Goal: Task Accomplishment & Management: Complete application form

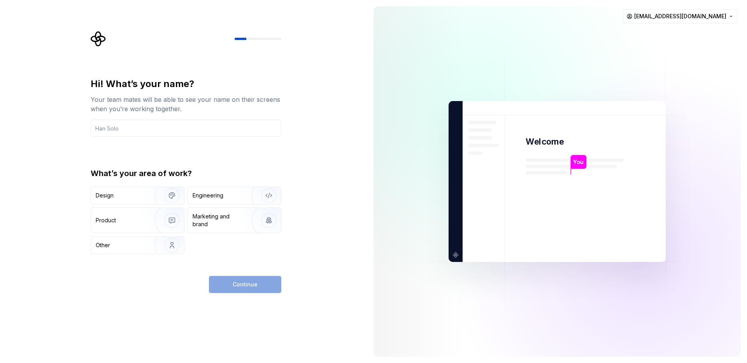
click at [383, 77] on div at bounding box center [419, 181] width 93 height 351
click at [211, 199] on div "Engineering" at bounding box center [208, 196] width 31 height 8
click at [188, 122] on input "text" at bounding box center [186, 128] width 191 height 17
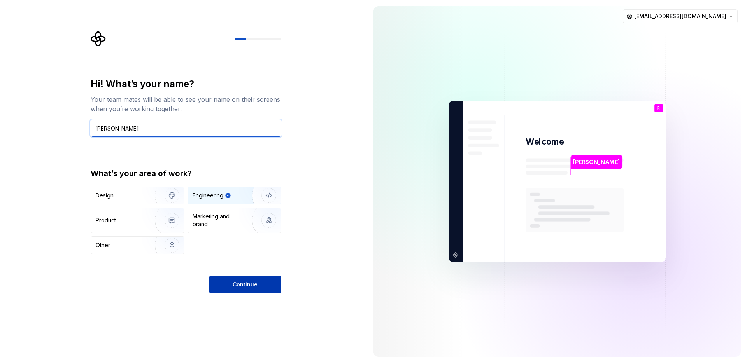
type input "[PERSON_NAME]"
click at [250, 279] on button "Continue" at bounding box center [245, 284] width 72 height 17
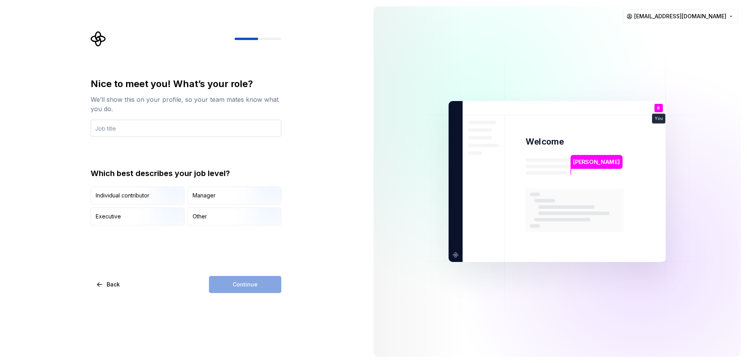
click at [148, 127] on input "text" at bounding box center [186, 128] width 191 height 17
click at [147, 124] on input "text" at bounding box center [186, 128] width 191 height 17
type input "Developer"
click at [134, 194] on div "Individual contributor" at bounding box center [123, 196] width 54 height 8
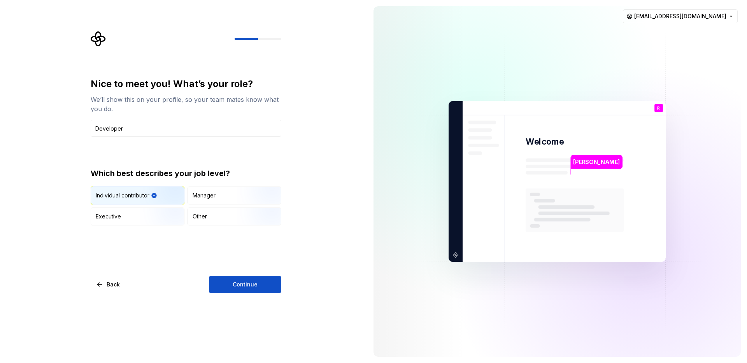
click at [261, 289] on button "Continue" at bounding box center [245, 284] width 72 height 17
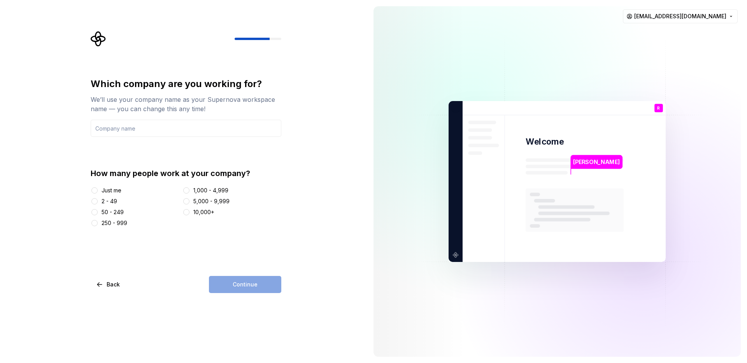
click at [99, 189] on div "Just me" at bounding box center [135, 191] width 89 height 8
click at [102, 192] on div "Just me" at bounding box center [112, 191] width 20 height 8
click at [98, 192] on button "Just me" at bounding box center [94, 190] width 6 height 6
click at [249, 291] on div "Continue" at bounding box center [245, 284] width 72 height 17
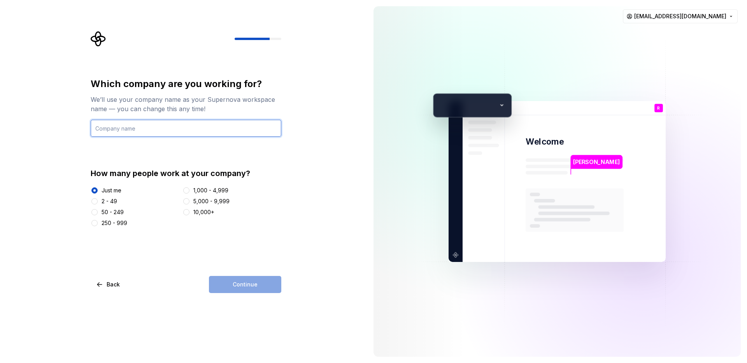
click at [201, 123] on input "text" at bounding box center [186, 128] width 191 height 17
type input "No one"
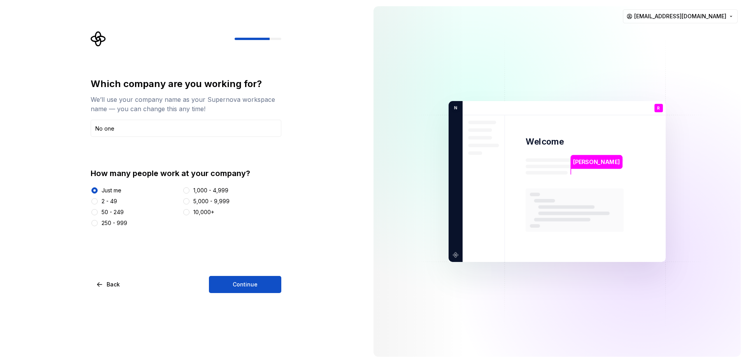
click at [247, 281] on span "Continue" at bounding box center [245, 285] width 25 height 8
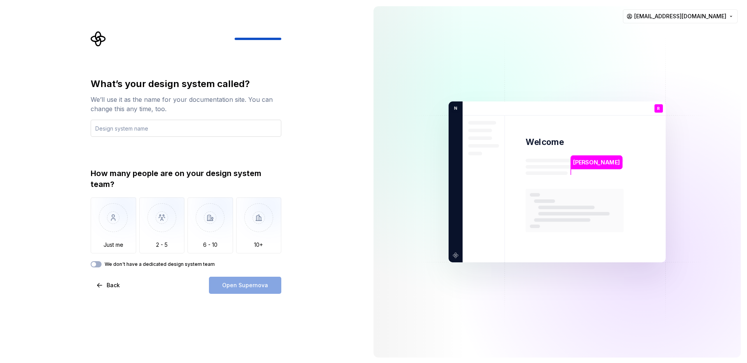
click at [166, 130] on input "text" at bounding box center [186, 128] width 191 height 17
click at [122, 235] on img "button" at bounding box center [114, 224] width 46 height 52
click at [147, 126] on input "text" at bounding box center [186, 128] width 191 height 17
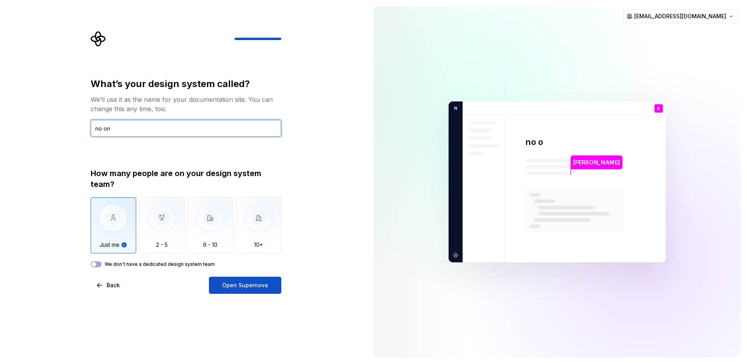
type input "no one"
type input "personal"
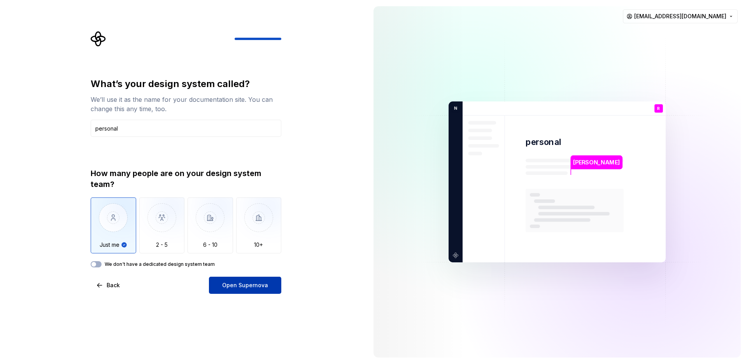
click at [250, 286] on span "Open Supernova" at bounding box center [245, 286] width 46 height 8
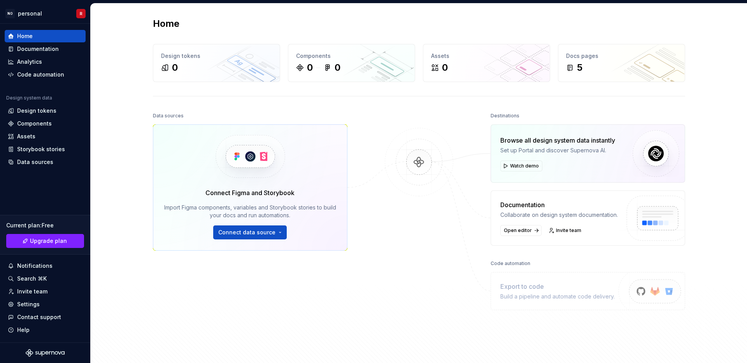
click at [270, 259] on div "Data sources Connect Figma and Storybook Import Figma components, variables and…" at bounding box center [250, 219] width 194 height 218
click at [121, 114] on div "Home Design tokens 0 Components 0 0 Assets 0 Docs pages 5 Data sources Connect …" at bounding box center [419, 189] width 656 height 370
drag, startPoint x: 48, startPoint y: 76, endPoint x: 82, endPoint y: 74, distance: 34.3
click at [48, 75] on div "Code automation" at bounding box center [40, 75] width 47 height 8
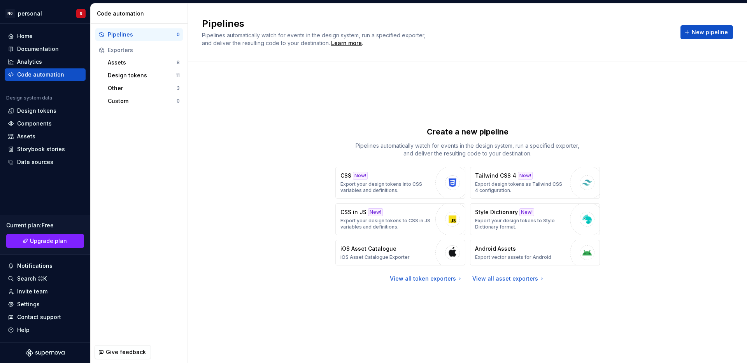
click at [126, 51] on div "Exporters" at bounding box center [144, 50] width 72 height 8
click at [353, 142] on p "Pipelines automatically watch for events in the design system, run a specified …" at bounding box center [467, 150] width 233 height 16
click at [176, 137] on div "Pipelines 0 Exporters Assets 8 Design tokens 11 Other 3 Custom 0" at bounding box center [139, 183] width 97 height 318
click at [122, 77] on div "Design tokens" at bounding box center [142, 76] width 68 height 8
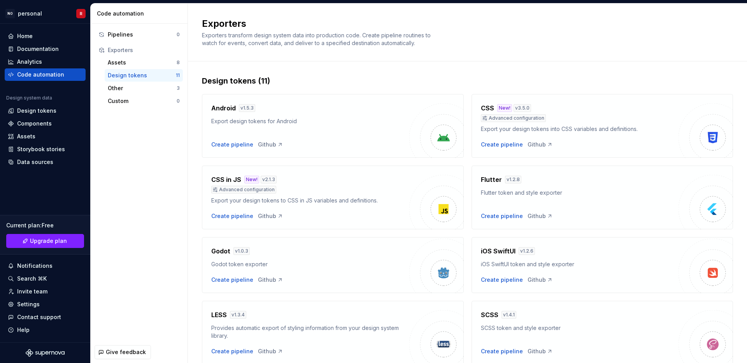
click at [191, 172] on div "Design tokens (11) Android v 1.5.3 Export design tokens for Android Create pipe…" at bounding box center [467, 299] width 559 height 476
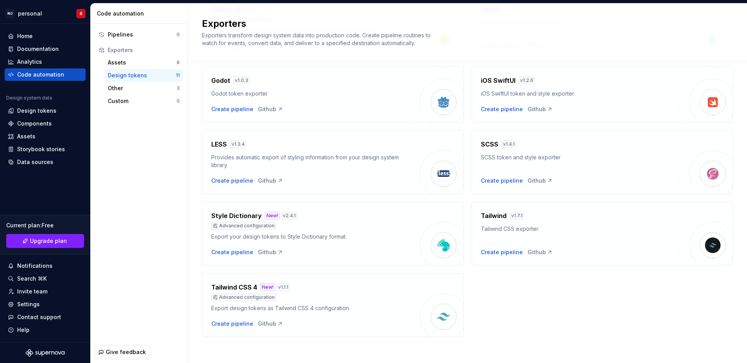
scroll to position [174, 0]
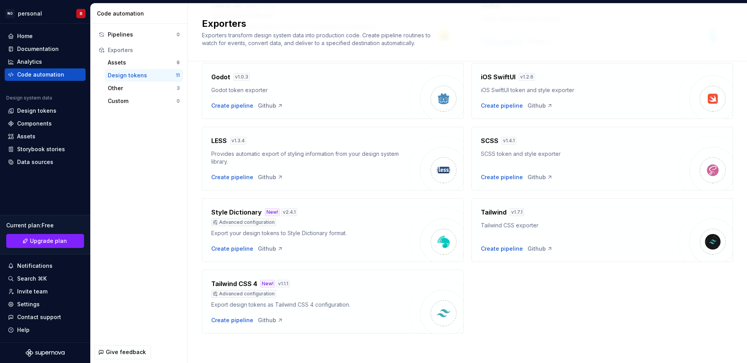
drag, startPoint x: 366, startPoint y: 291, endPoint x: 331, endPoint y: 294, distance: 34.8
click at [366, 291] on div "Advanced configuration" at bounding box center [310, 294] width 198 height 8
click at [247, 285] on h4 "Tailwind CSS 4" at bounding box center [234, 283] width 46 height 9
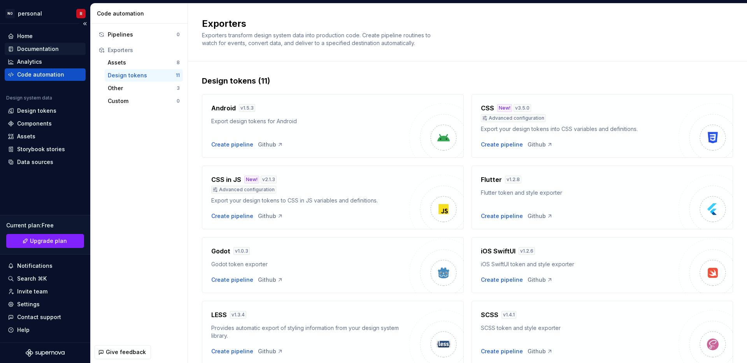
click at [16, 43] on div "Documentation" at bounding box center [45, 49] width 81 height 12
click at [19, 45] on div "Documentation" at bounding box center [38, 49] width 42 height 8
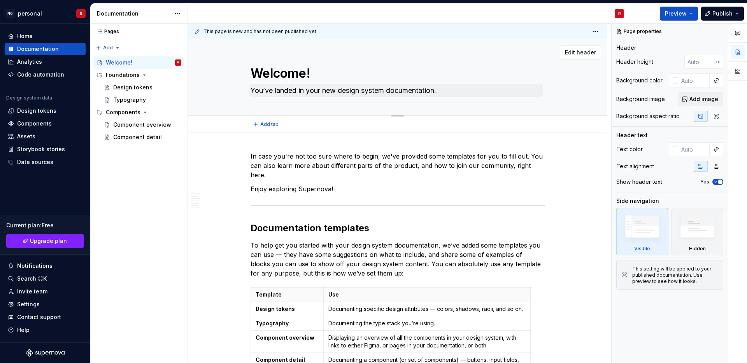
click at [280, 84] on div "Welcome! You’ve landed in your new design system documentation." at bounding box center [397, 77] width 294 height 76
click at [142, 91] on div "Design tokens" at bounding box center [147, 87] width 68 height 11
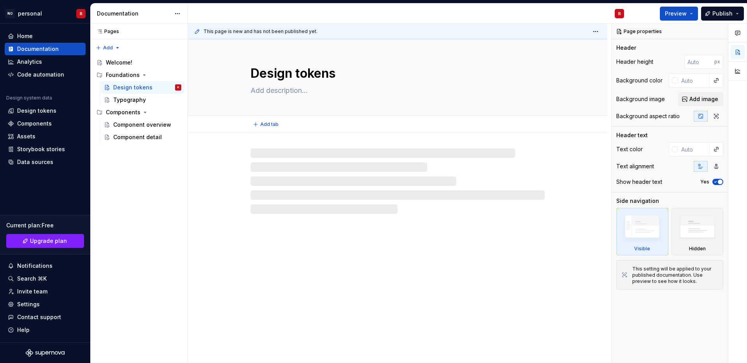
click at [275, 92] on textarea at bounding box center [396, 90] width 294 height 12
click at [277, 72] on textarea "Design tokens" at bounding box center [396, 73] width 294 height 19
drag, startPoint x: 127, startPoint y: 100, endPoint x: 133, endPoint y: 99, distance: 5.9
click at [127, 100] on div "Typography" at bounding box center [129, 100] width 33 height 8
type textarea "*"
